Goal: Task Accomplishment & Management: Complete application form

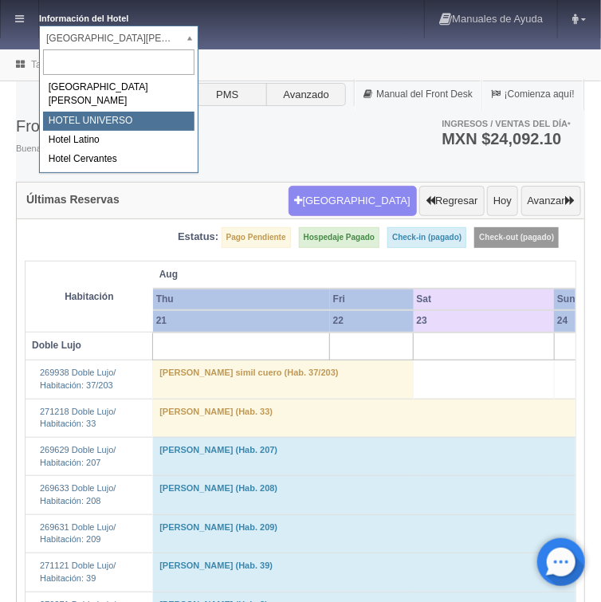
select select "358"
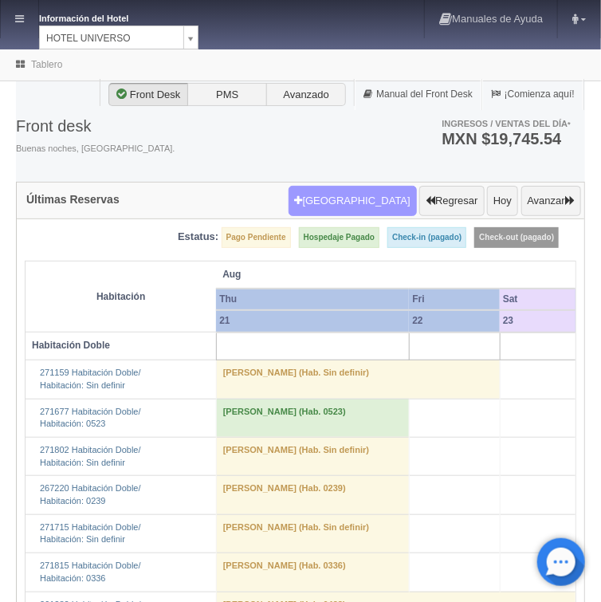
click at [355, 198] on button "[GEOGRAPHIC_DATA]" at bounding box center [353, 201] width 128 height 30
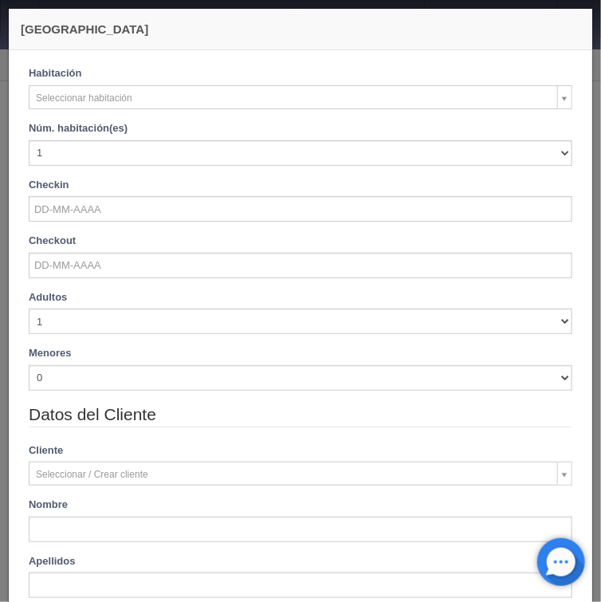
checkbox input "false"
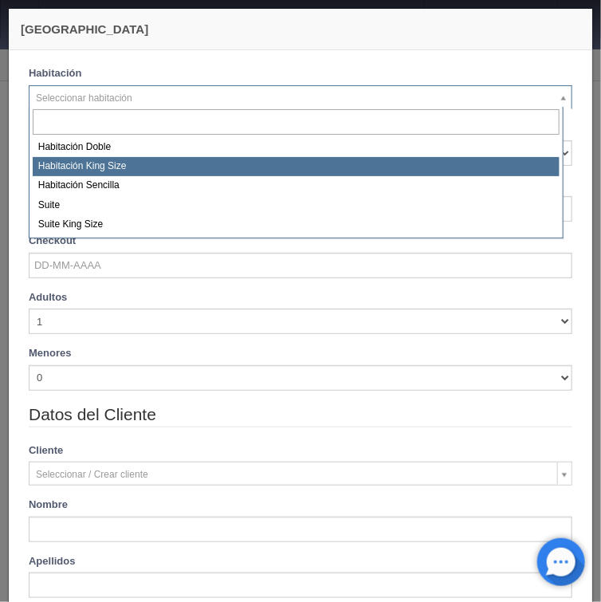
select select "582"
checkbox input "false"
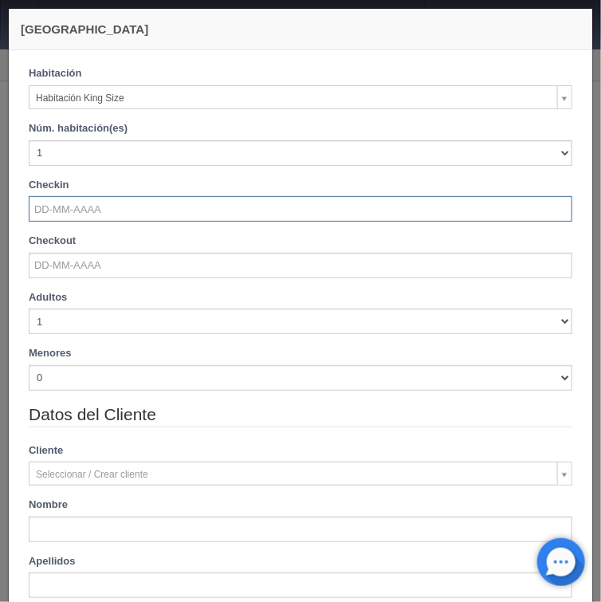
click at [86, 208] on input "text" at bounding box center [301, 209] width 544 height 26
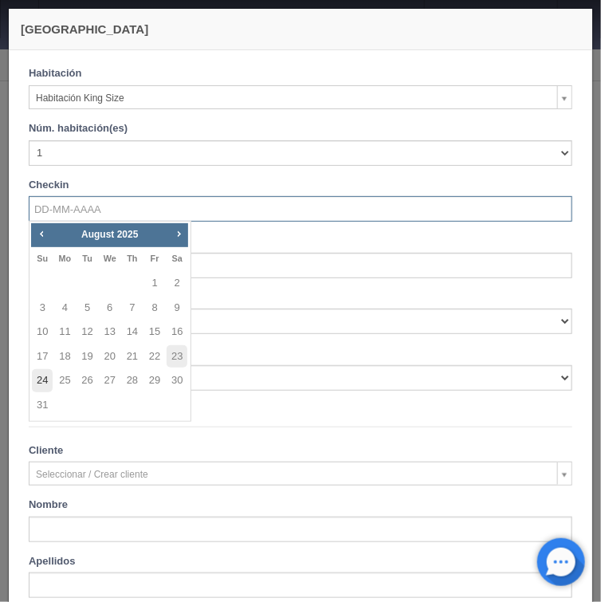
click at [45, 384] on link "24" at bounding box center [42, 380] width 21 height 23
type input "[DATE]"
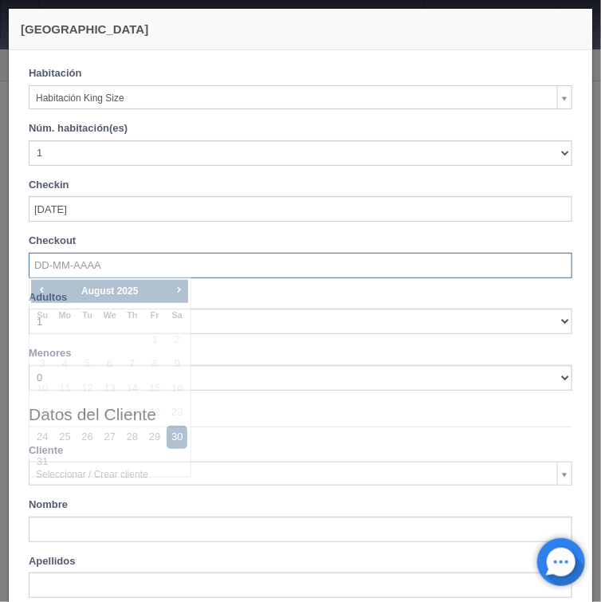
click at [77, 273] on input "text" at bounding box center [301, 266] width 544 height 26
checkbox input "false"
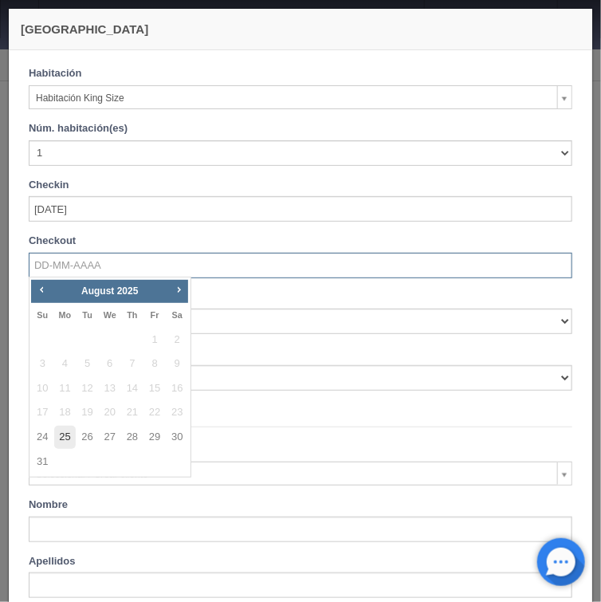
click at [69, 436] on link "25" at bounding box center [64, 437] width 21 height 23
type input "[DATE]"
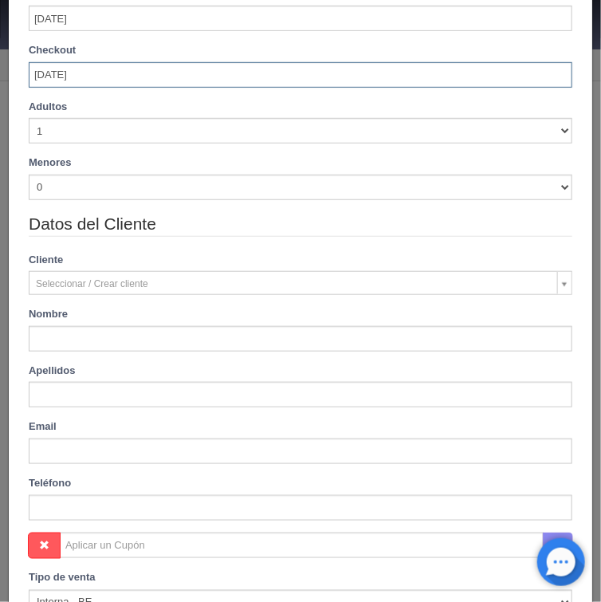
scroll to position [191, 0]
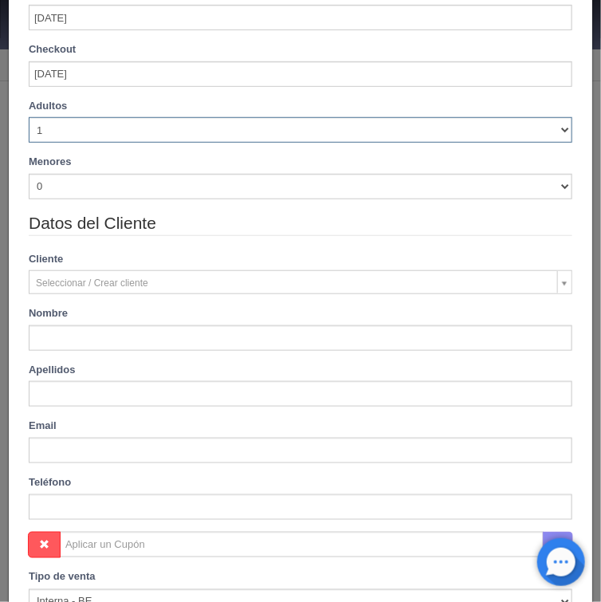
drag, startPoint x: 556, startPoint y: 132, endPoint x: 488, endPoint y: 142, distance: 68.5
click at [550, 134] on select "1 2 3 4 5 6 7 8 9 10" at bounding box center [301, 130] width 544 height 26
checkbox input "false"
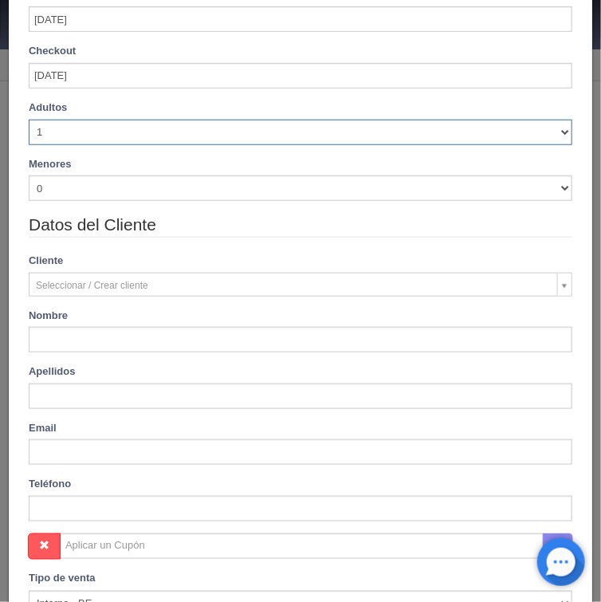
type input "1000.00"
checkbox input "false"
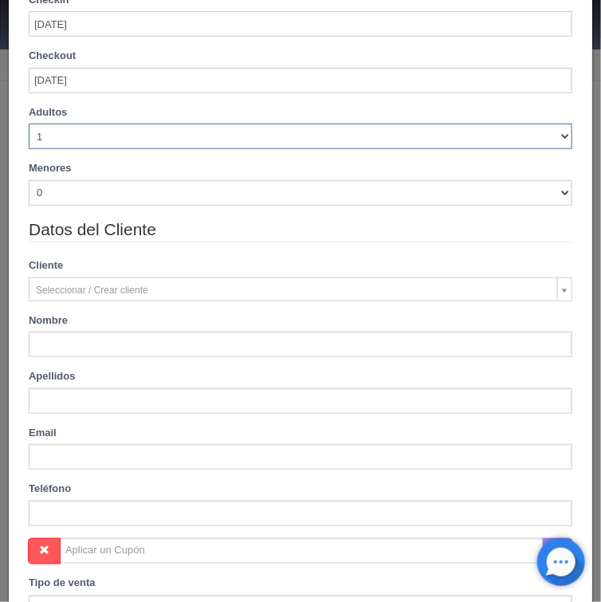
select select "2"
click at [29, 124] on select "1 2 3 4 5 6 7 8 9 10" at bounding box center [301, 137] width 544 height 26
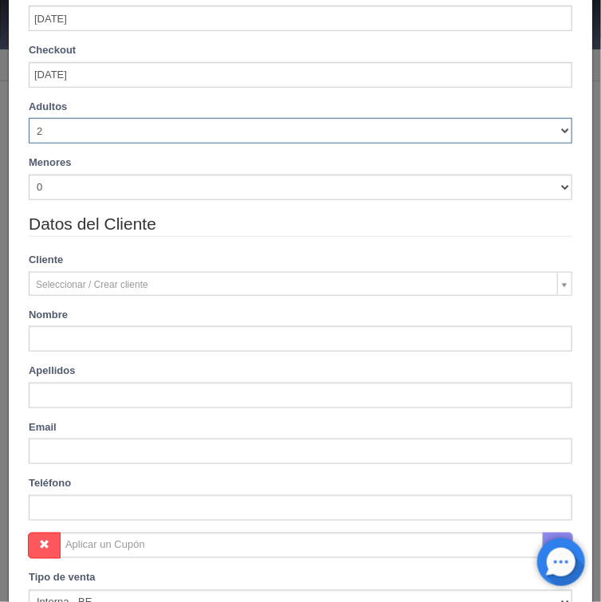
checkbox input "false"
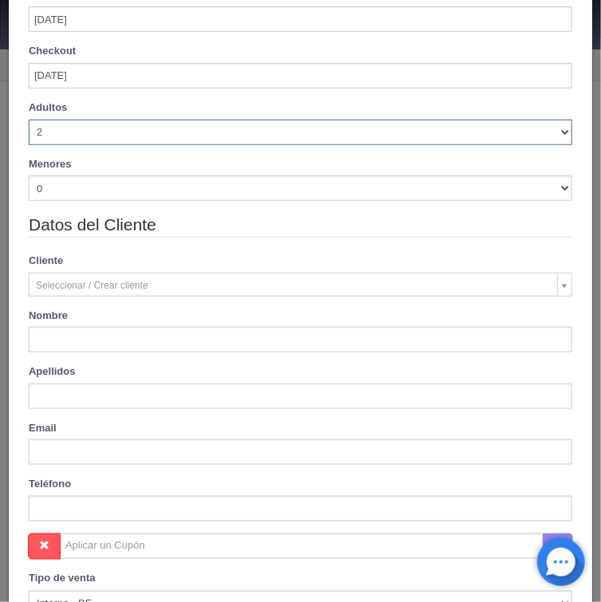
type input "1000.00"
checkbox input "false"
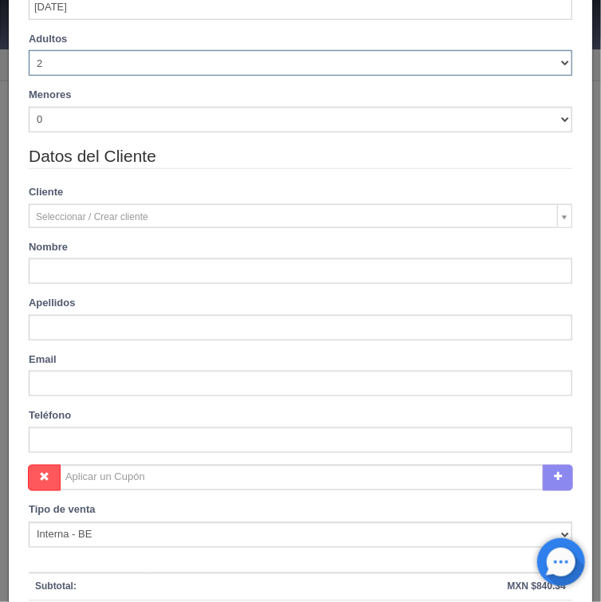
scroll to position [319, 0]
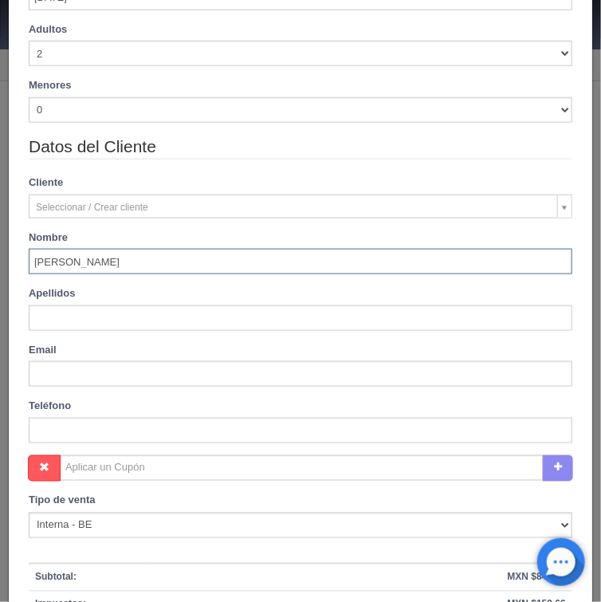
type input "[PERSON_NAME]"
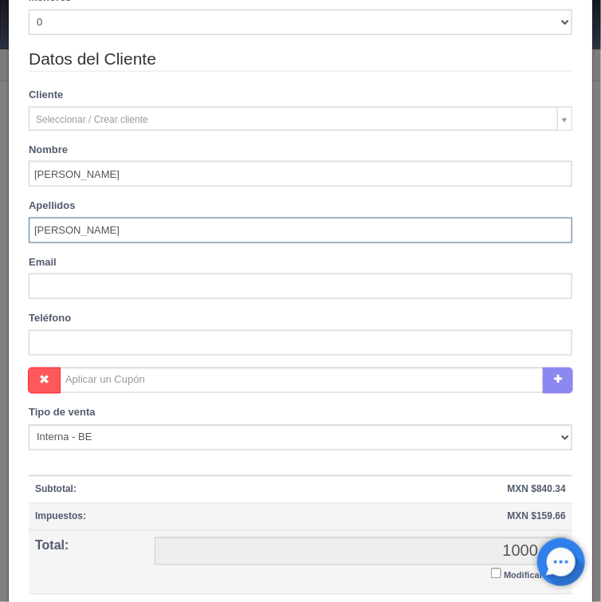
scroll to position [528, 0]
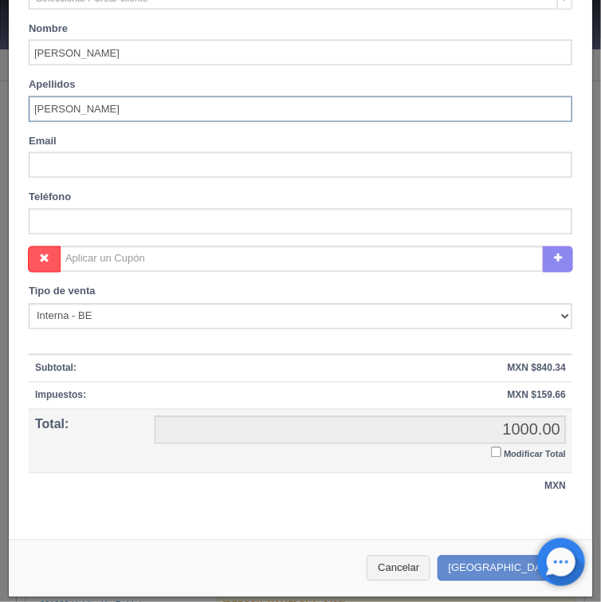
type input "[PERSON_NAME]"
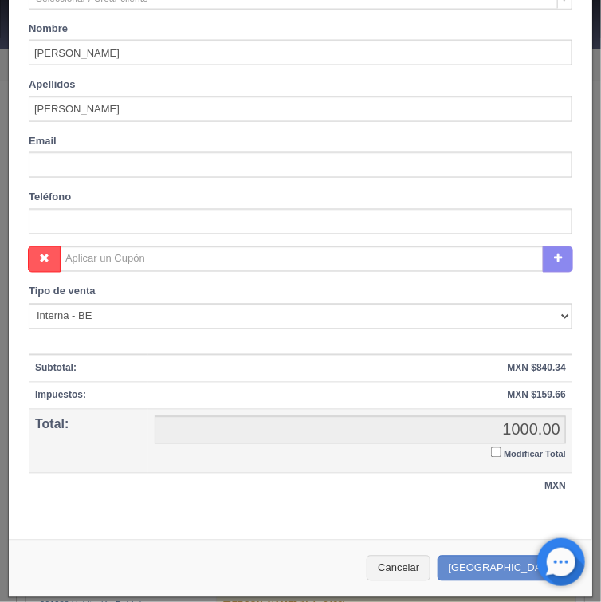
click at [491, 450] on input "Modificar Total" at bounding box center [496, 452] width 10 height 10
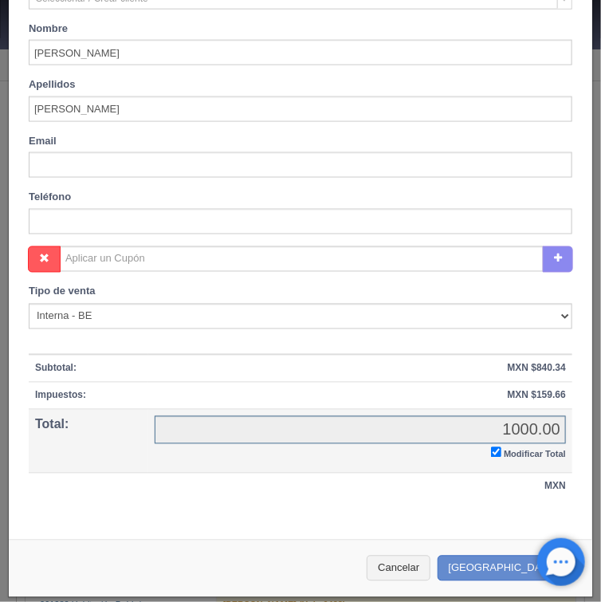
checkbox input "true"
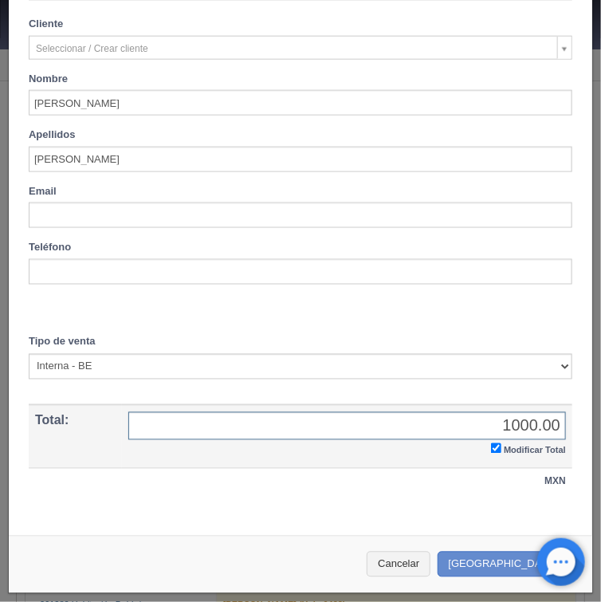
scroll to position [474, 0]
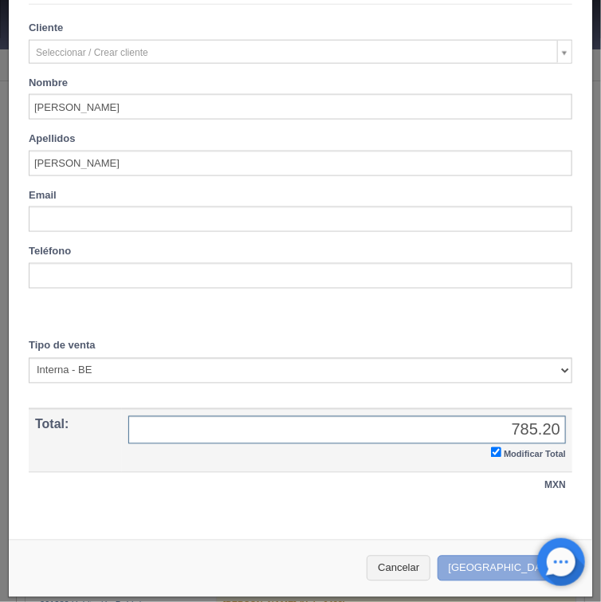
type input "785.20"
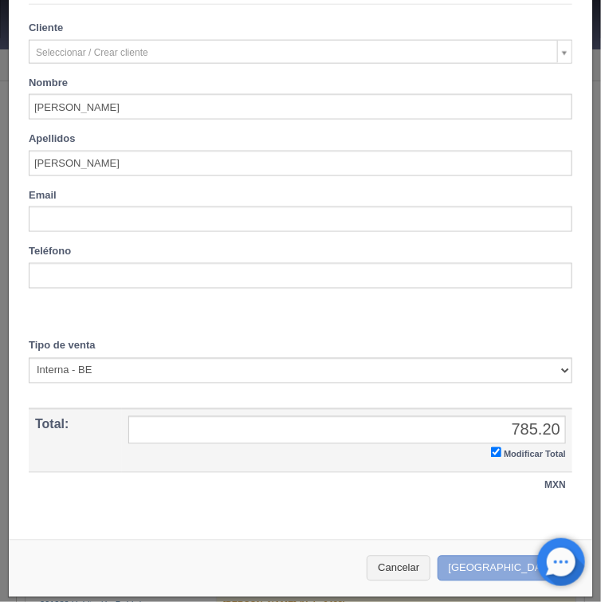
click at [489, 558] on button "[GEOGRAPHIC_DATA]" at bounding box center [507, 569] width 139 height 26
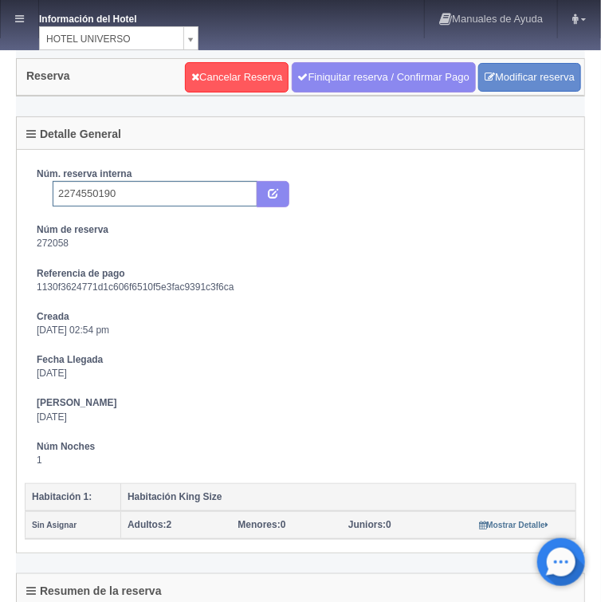
click at [128, 190] on input "2274550190" at bounding box center [155, 194] width 205 height 26
click at [277, 189] on icon "submit" at bounding box center [273, 192] width 10 height 10
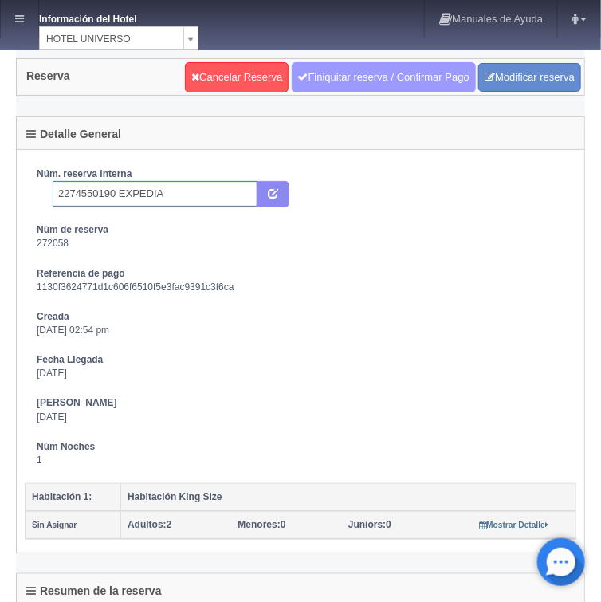
click at [314, 80] on link "Finiquitar reserva / Confirmar Pago" at bounding box center [384, 77] width 184 height 30
type input "2274550190 EXPEDIA"
drag, startPoint x: 332, startPoint y: 74, endPoint x: 346, endPoint y: 74, distance: 14.4
click at [332, 74] on link "Finiquitar reserva / Confirmar Pago" at bounding box center [384, 77] width 184 height 30
